Goal: Contribute content

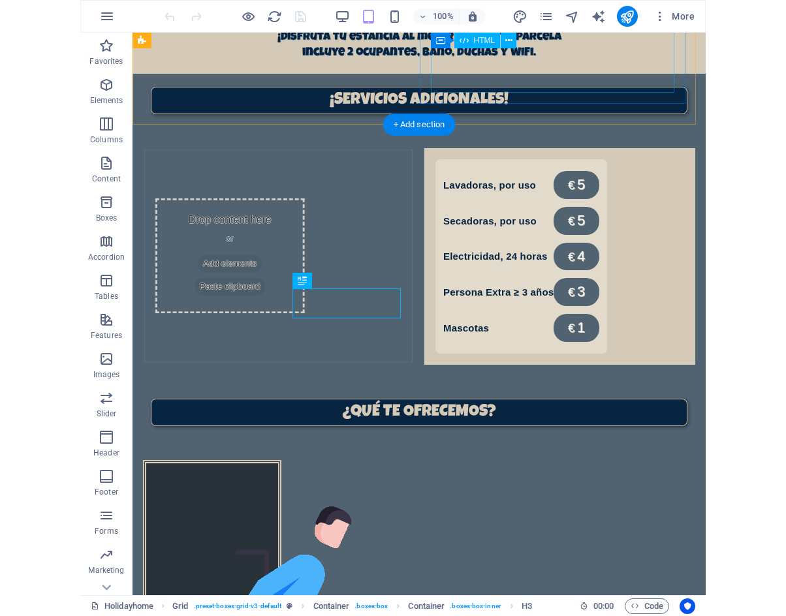
scroll to position [898, 0]
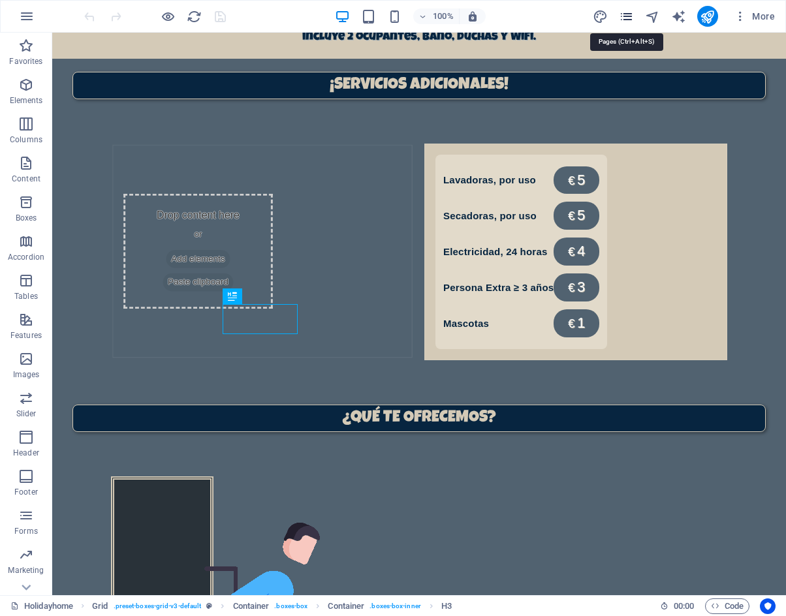
click at [623, 16] on icon "pages" at bounding box center [626, 16] width 15 height 15
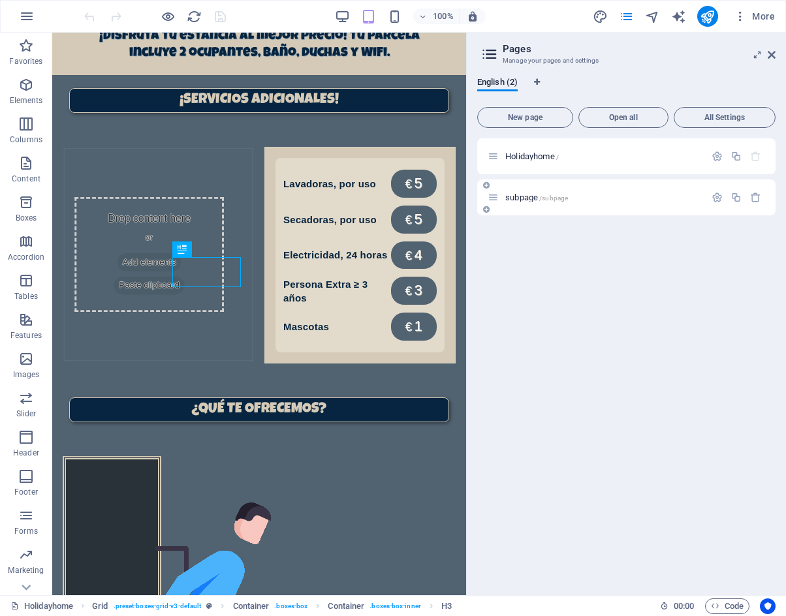
click at [526, 198] on span "subpage /subpage" at bounding box center [536, 198] width 63 height 10
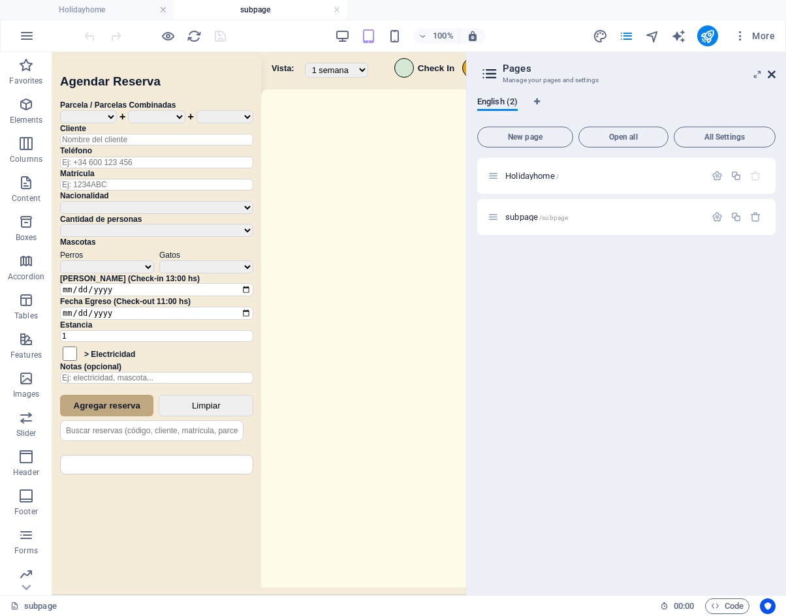
scroll to position [0, 0]
click at [772, 71] on icon at bounding box center [772, 74] width 8 height 10
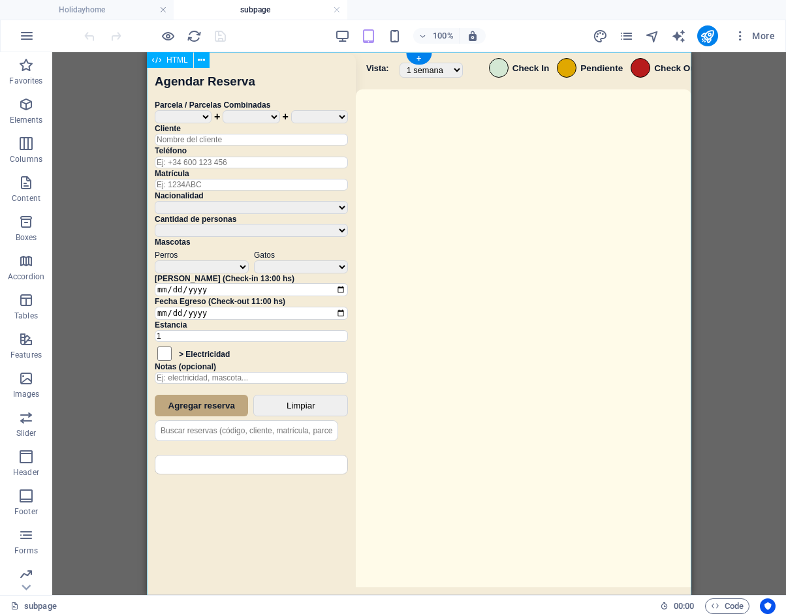
click at [420, 228] on div "Sistema de Reservas — Coveta Área Camper [GEOGRAPHIC_DATA] ¿Estás seguro de que…" at bounding box center [419, 325] width 544 height 546
drag, startPoint x: 420, startPoint y: 228, endPoint x: 619, endPoint y: 668, distance: 482.9
click at [420, 228] on div "Sistema de Reservas — Coveta Área Camper [GEOGRAPHIC_DATA] ¿Estás seguro de que…" at bounding box center [419, 325] width 544 height 546
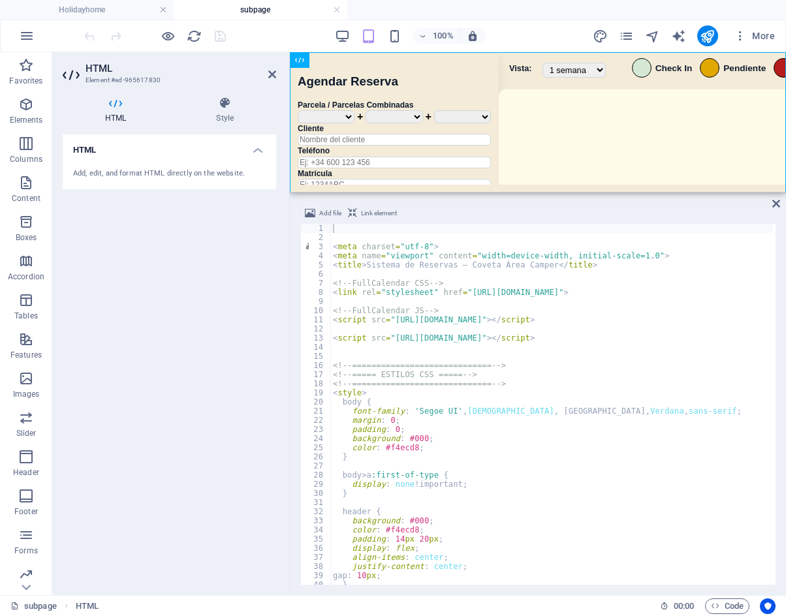
click at [422, 397] on div "< meta charset = "utf-8" > < meta name = "viewport" content = "width=device-wid…" at bounding box center [777, 412] width 894 height 377
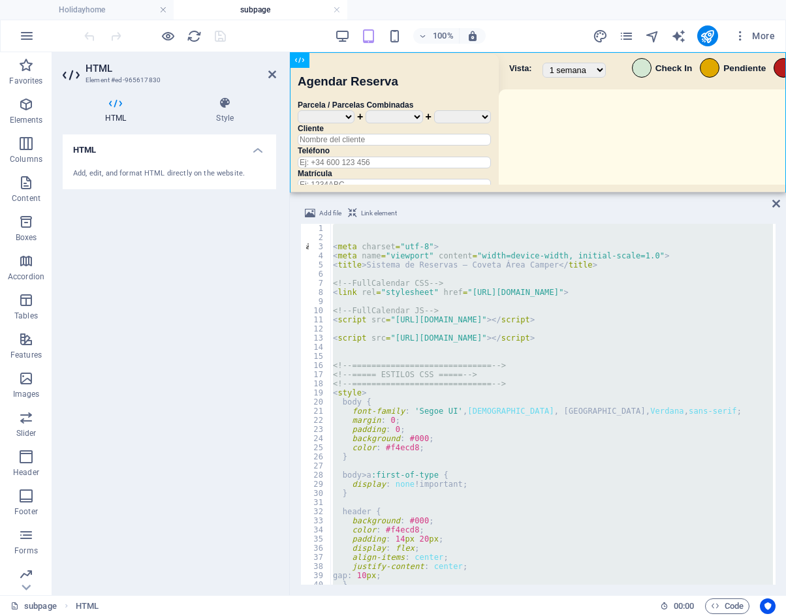
drag, startPoint x: 606, startPoint y: 319, endPoint x: 607, endPoint y: 282, distance: 37.2
click at [606, 319] on div "< meta charset = "utf-8" > < meta name = "viewport" content = "width=device-wid…" at bounding box center [551, 404] width 443 height 361
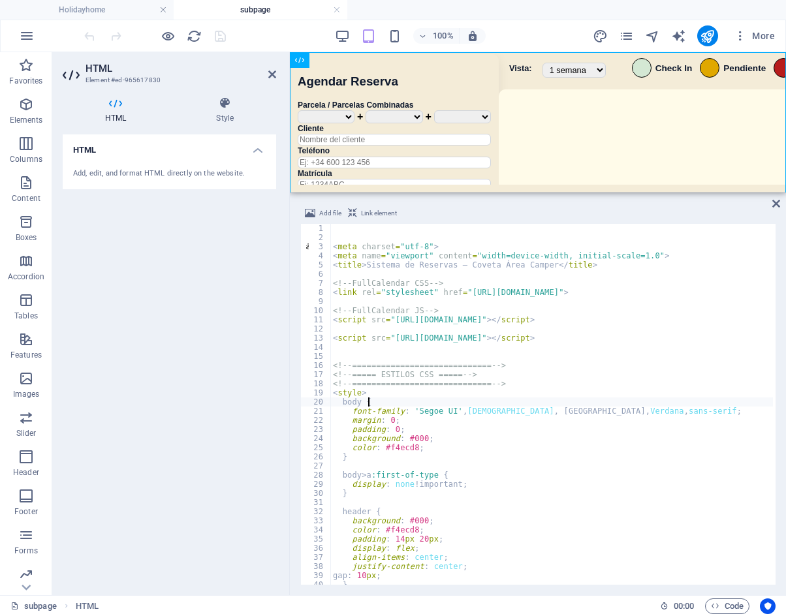
click at [686, 405] on div "< meta charset = "utf-8" > < meta name = "viewport" content = "width=device-wid…" at bounding box center [777, 412] width 894 height 377
type textarea "body {"
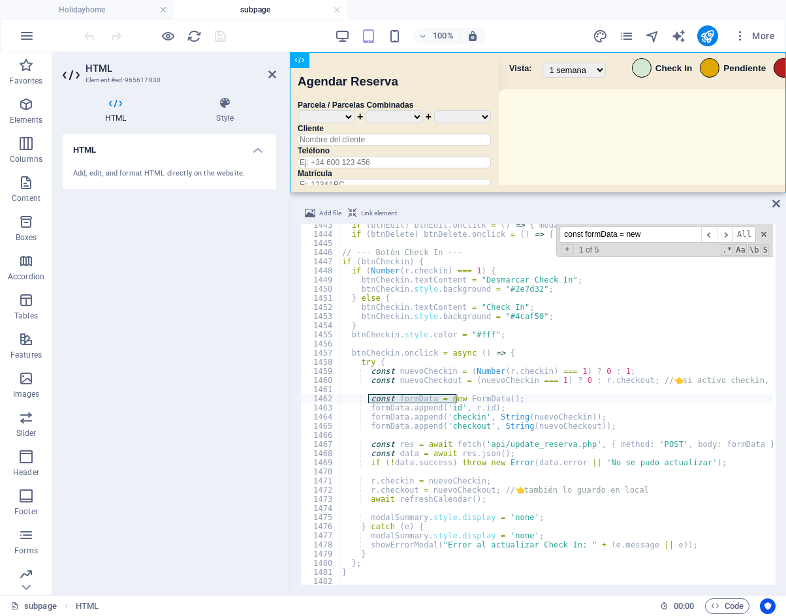
scroll to position [9891, 0]
type input "const formData = new"
click at [731, 234] on span "​" at bounding box center [725, 234] width 16 height 16
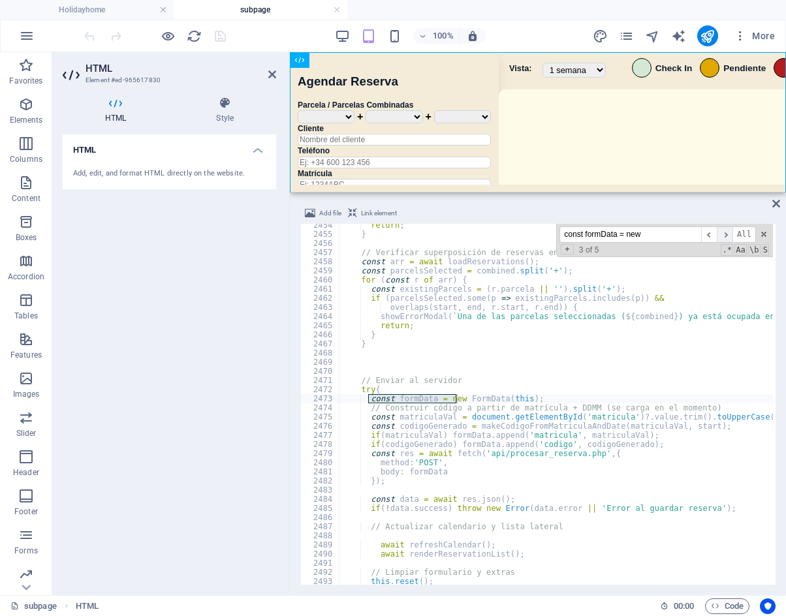
scroll to position [16823, 0]
click at [427, 431] on div "return ; } // Verificar superposición de reservas en cada parcela de la combina…" at bounding box center [786, 409] width 894 height 377
click at [609, 450] on div "return ; } // Verificar superposición de reservas en cada parcela de la combina…" at bounding box center [786, 409] width 894 height 377
click at [646, 439] on div "return ; } // Verificar superposición de reservas en cada parcela de la combina…" at bounding box center [786, 409] width 894 height 377
click at [682, 448] on div "return ; } // Verificar superposición de reservas en cada parcela de la combina…" at bounding box center [786, 409] width 894 height 377
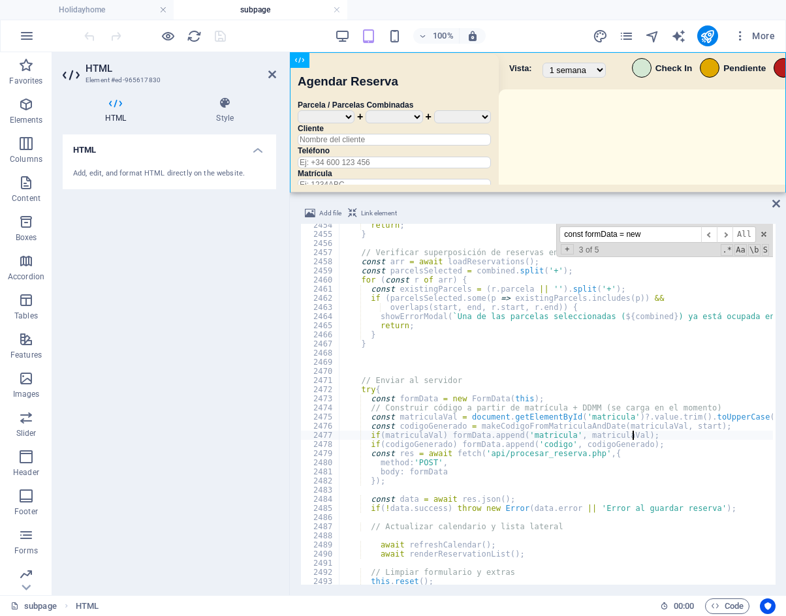
type textarea "if(codigoGenerado) formData.append('codigo', codigoGenerado);"
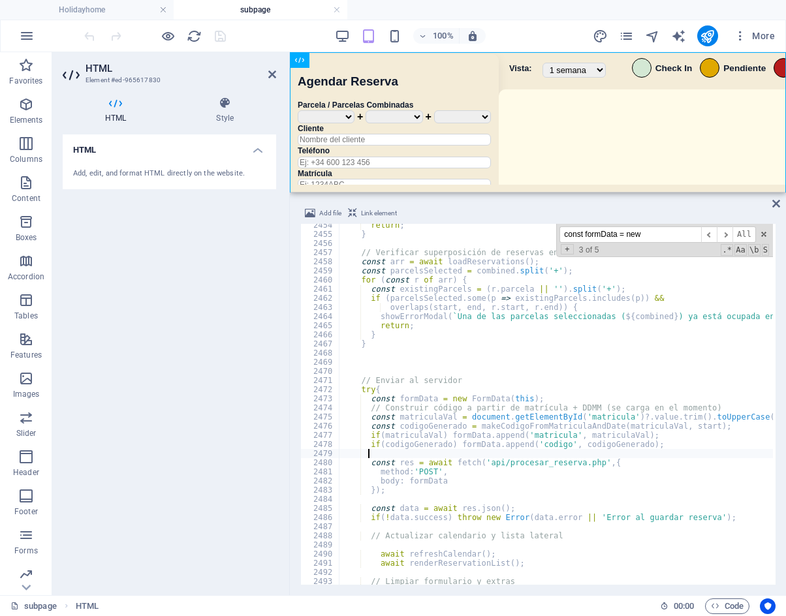
paste textarea "if(nationality) formData.append('nacionalidad', nationality); // ✅ FIX"
type textarea "if(nationality) formData.append('nacionalidad', nationality); // ✅ FIX"
click at [266, 43] on div "100% More" at bounding box center [431, 35] width 698 height 21
click at [222, 31] on icon "save" at bounding box center [220, 36] width 15 height 15
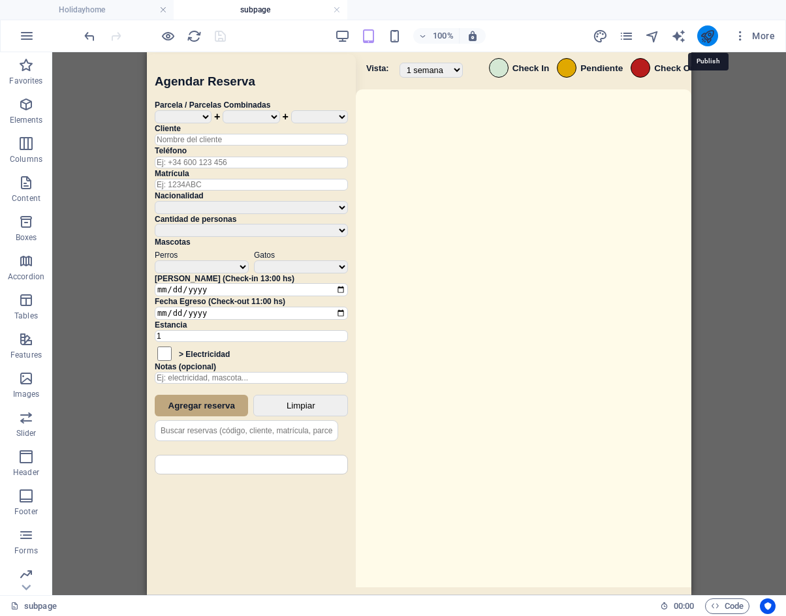
click at [711, 40] on icon "publish" at bounding box center [707, 36] width 15 height 15
